Goal: Task Accomplishment & Management: Use online tool/utility

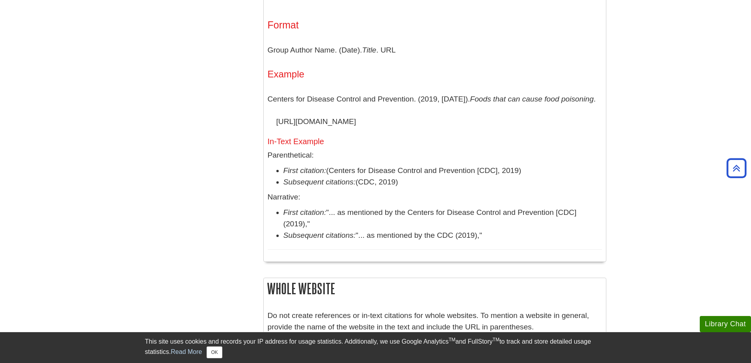
scroll to position [830, 0]
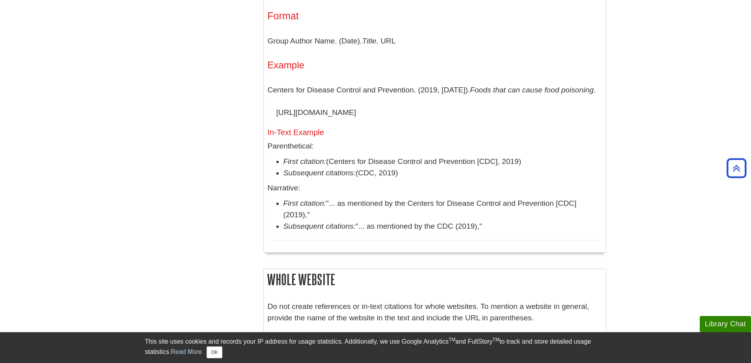
drag, startPoint x: 268, startPoint y: 88, endPoint x: 509, endPoint y: 104, distance: 241.6
click at [509, 104] on p "Centers for Disease Control and Prevention. (2019, [DATE]). Foods that can caus…" at bounding box center [435, 101] width 335 height 45
copy p "Centers for Disease Control and Prevention. (2019, [DATE]). Foods that can caus…"
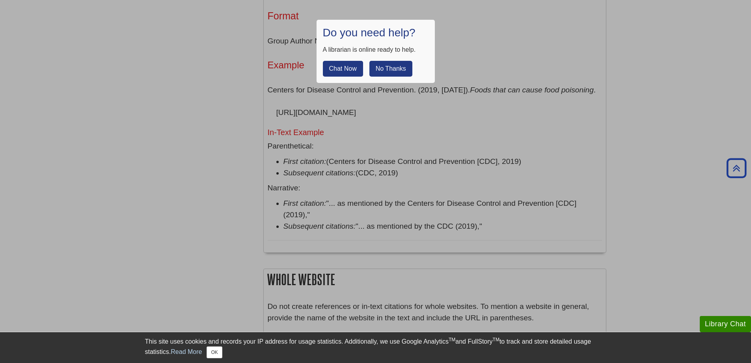
click at [474, 165] on div at bounding box center [375, 181] width 751 height 363
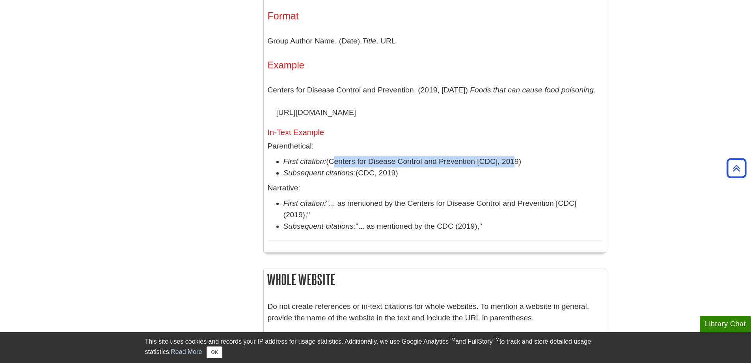
drag, startPoint x: 332, startPoint y: 160, endPoint x: 498, endPoint y: 158, distance: 166.1
click at [511, 156] on li "First citation: (Centers for Disease Control and Prevention [CDC], 2019)" at bounding box center [443, 161] width 319 height 11
drag, startPoint x: 283, startPoint y: 159, endPoint x: 535, endPoint y: 156, distance: 252.1
click at [535, 156] on li "First citation: (Centers for Disease Control and Prevention [CDC], 2019)" at bounding box center [443, 161] width 319 height 11
copy li "First citation: (Centers for Disease Control and Prevention [CDC], 2019)"
